Goal: Find specific page/section: Find specific page/section

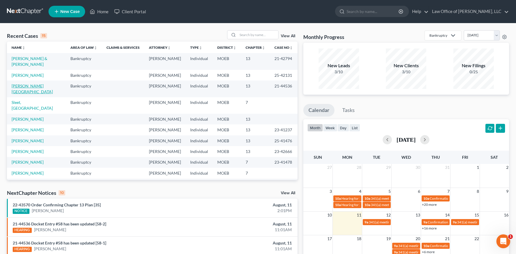
click at [27, 83] on link "Haynes, Lanaye" at bounding box center [32, 88] width 41 height 11
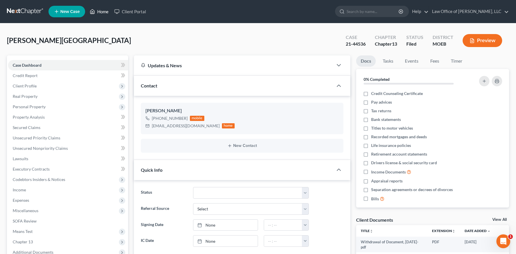
click at [107, 6] on link "Home" at bounding box center [99, 11] width 25 height 10
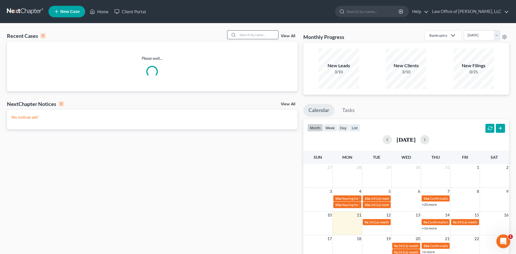
click at [260, 35] on input "search" at bounding box center [258, 35] width 40 height 8
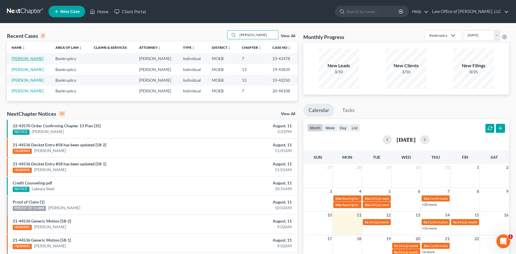
type input "hayes"
click at [30, 58] on link "Hayes, Alyssa" at bounding box center [28, 58] width 32 height 5
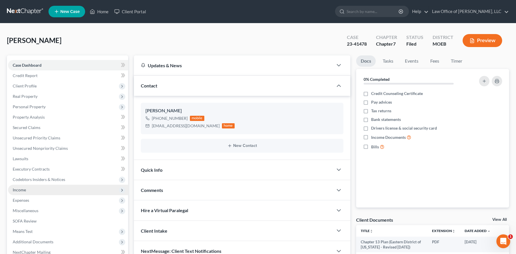
scroll to position [63, 0]
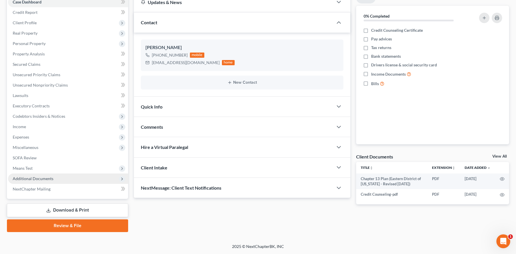
click at [38, 178] on span "Additional Documents" at bounding box center [33, 178] width 41 height 5
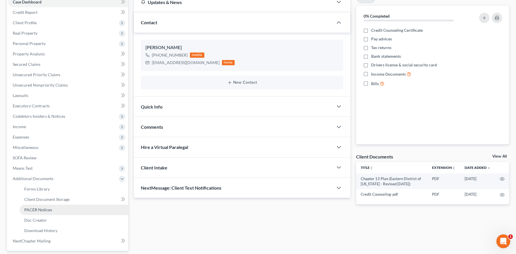
click at [45, 211] on span "PACER Notices" at bounding box center [38, 209] width 28 height 5
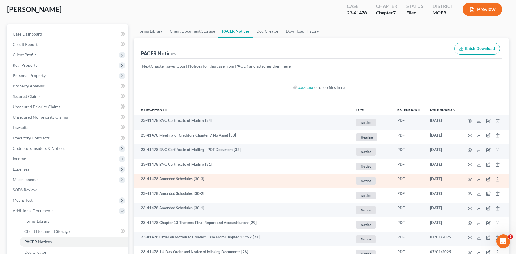
scroll to position [27, 0]
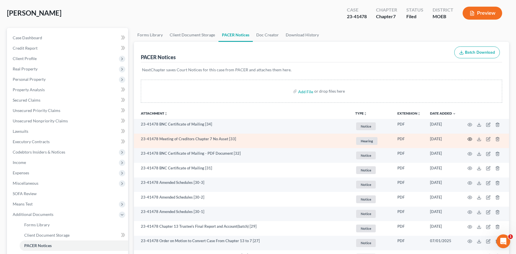
click at [467, 139] on icon "button" at bounding box center [469, 139] width 5 height 5
